Goal: Task Accomplishment & Management: Complete application form

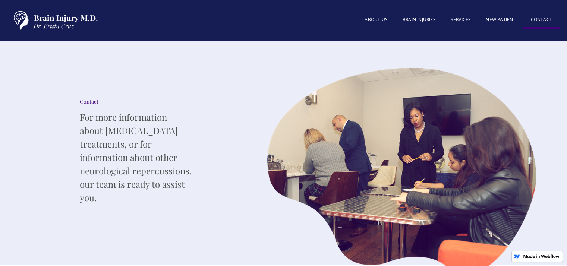
type textarea "Hi, Half of 2025 is gone, and your competitors are gearing up for 2026. If your…"
type input "5712007758"
type input "[EMAIL_ADDRESS][DOMAIN_NAME]"
drag, startPoint x: 535, startPoint y: 17, endPoint x: 540, endPoint y: 18, distance: 4.2
click at [536, 18] on link "Contact" at bounding box center [541, 20] width 36 height 17
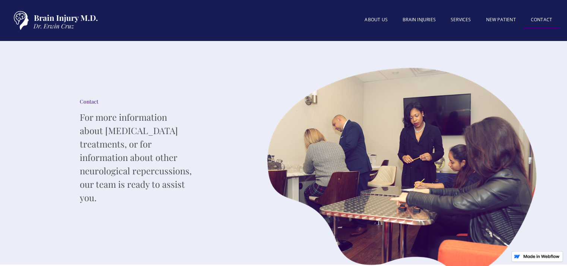
click at [540, 18] on link "Contact" at bounding box center [541, 20] width 36 height 17
type input "5712007758"
type textarea "Hi, Half of 2025 is gone, and your competitors are gearing up for 2026. If your…"
type input "[EMAIL_ADDRESS][DOMAIN_NAME]"
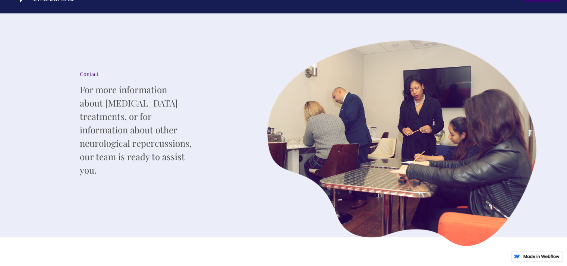
scroll to position [186, 0]
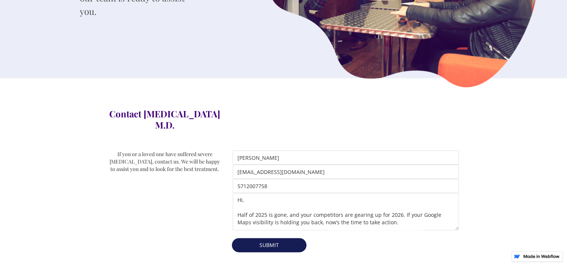
click at [247, 238] on input "Submit" at bounding box center [269, 245] width 75 height 14
type input "Please wait..."
